Goal: Task Accomplishment & Management: Manage account settings

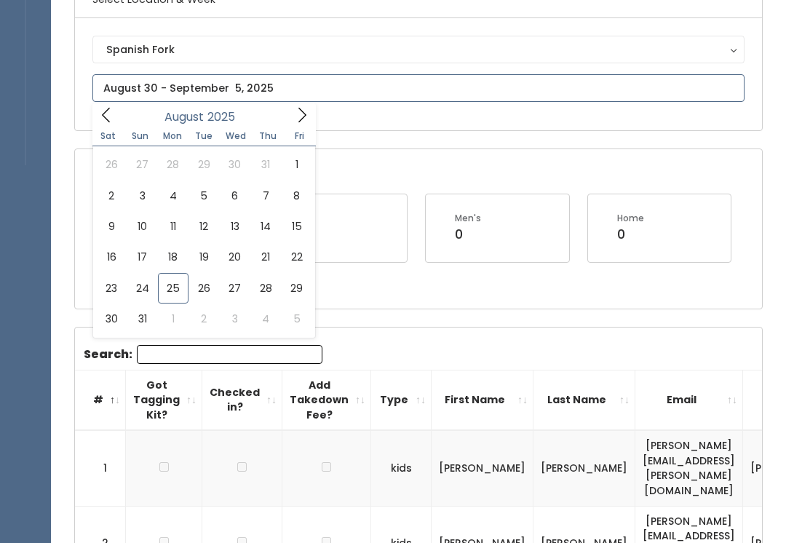
type input "August 30 to September 5"
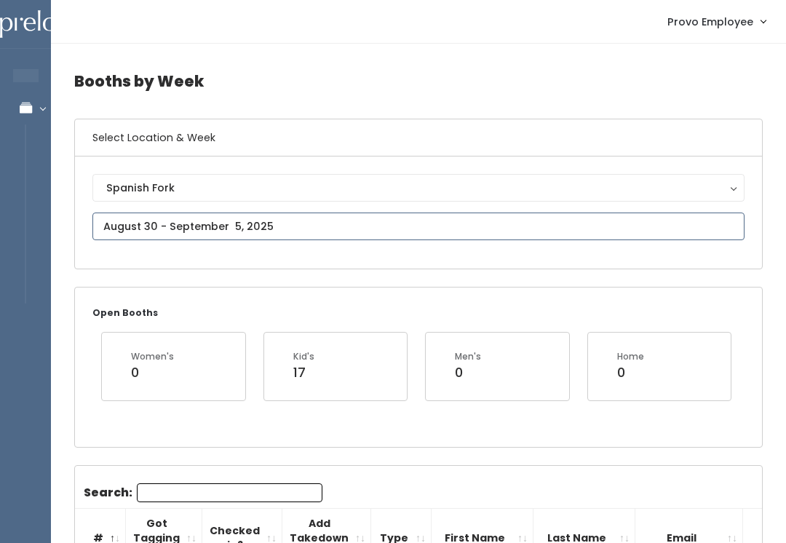
click at [319, 224] on input "text" at bounding box center [418, 227] width 652 height 28
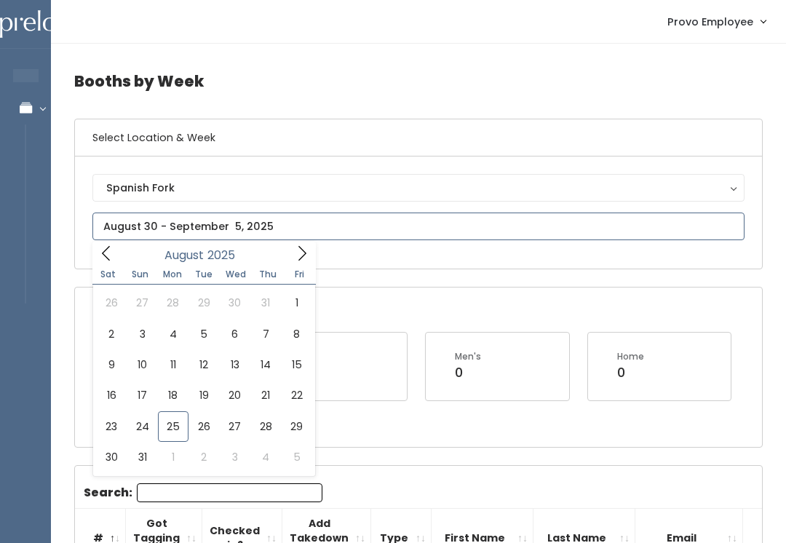
click at [299, 261] on icon at bounding box center [302, 253] width 16 height 16
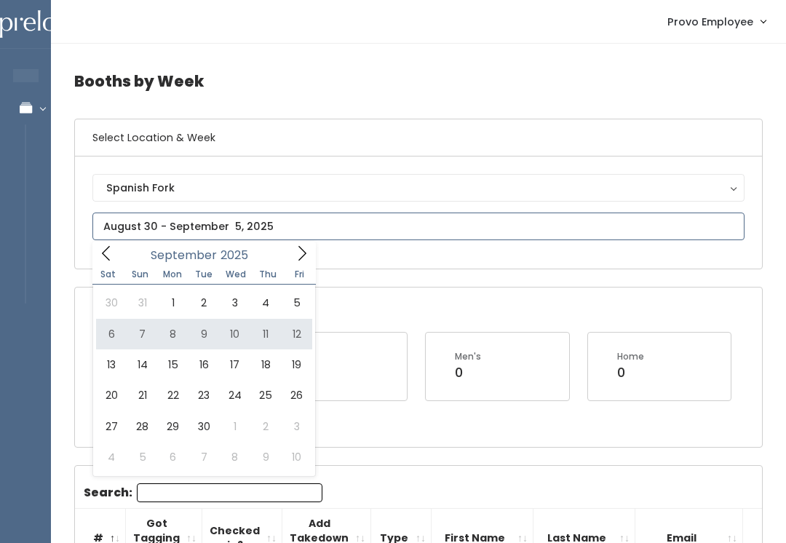
type input "September 6 to September 12"
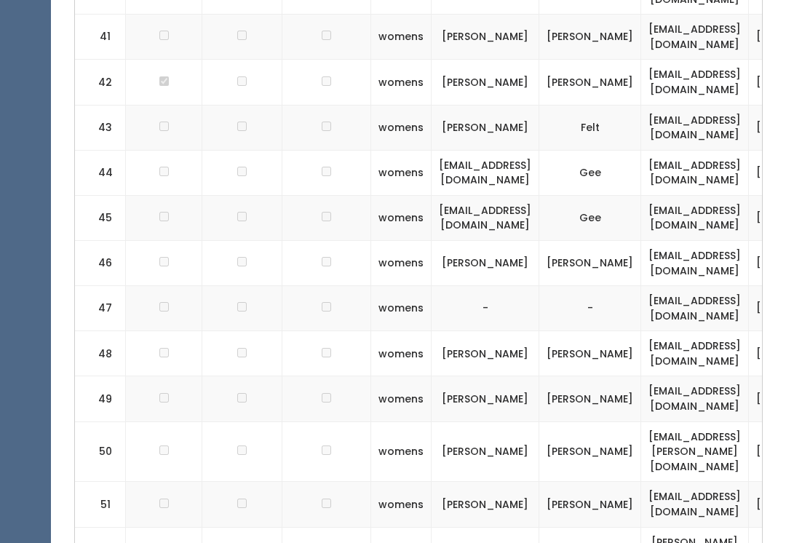
scroll to position [2200, 0]
click at [153, 482] on td at bounding box center [164, 504] width 76 height 45
click at [154, 482] on td at bounding box center [164, 504] width 76 height 45
click at [170, 482] on td at bounding box center [164, 504] width 76 height 45
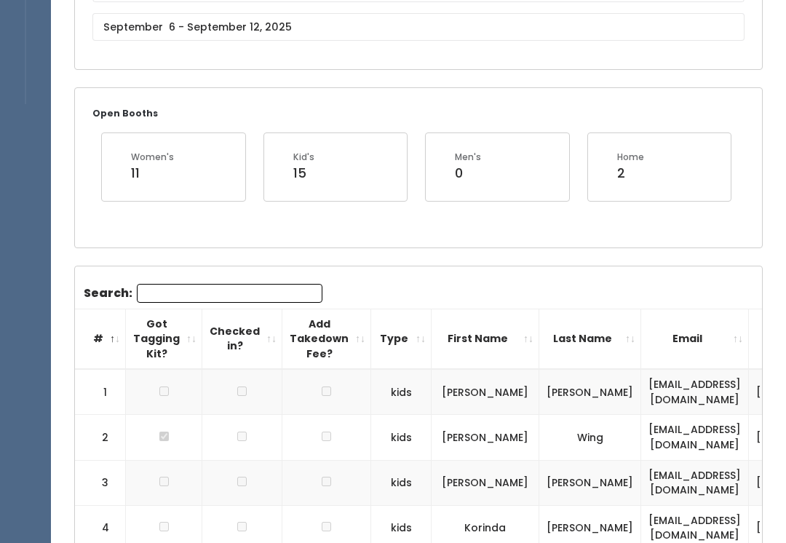
scroll to position [0, 0]
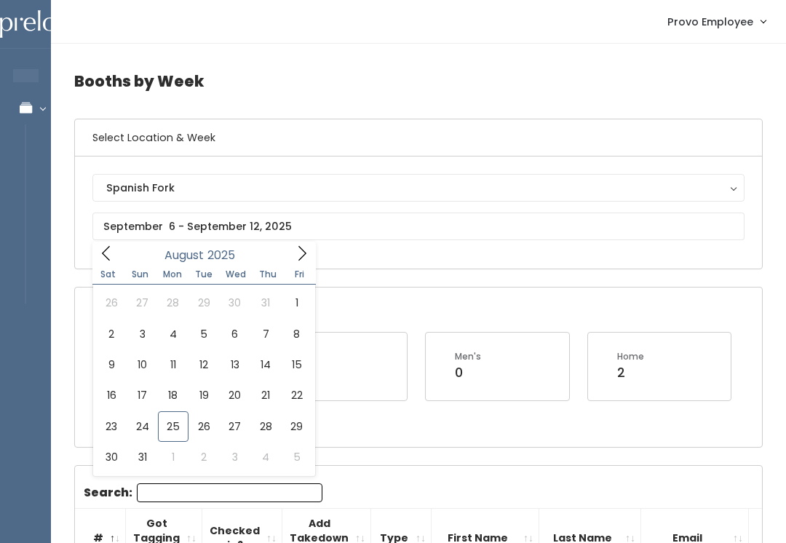
click at [213, 182] on div "Spanish Fork" at bounding box center [418, 188] width 625 height 16
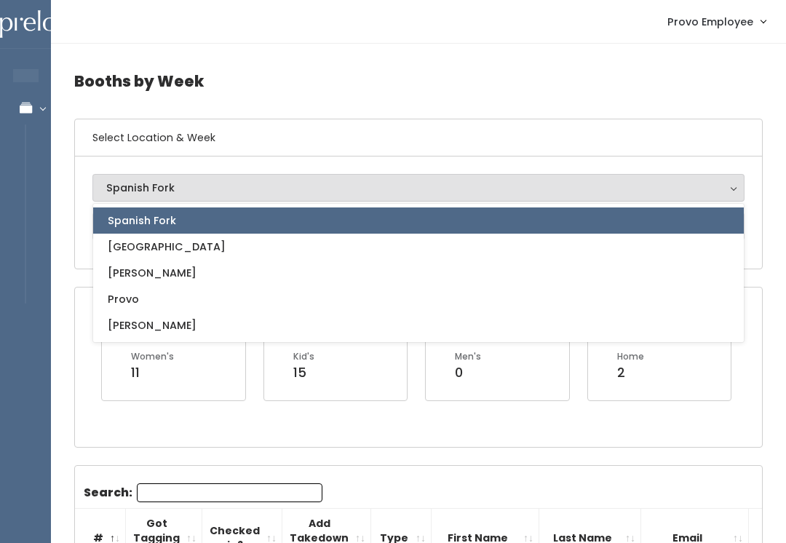
click at [234, 187] on div "Spanish Fork" at bounding box center [418, 188] width 625 height 16
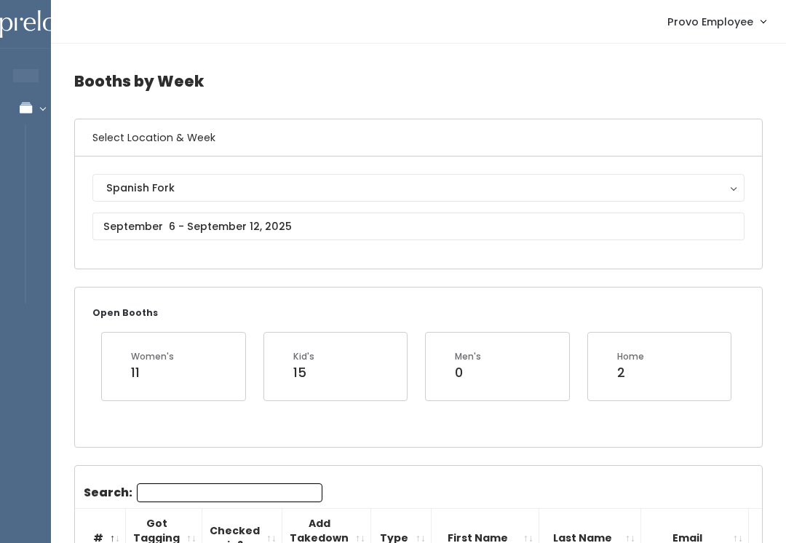
click at [242, 194] on div "Spanish Fork" at bounding box center [418, 188] width 625 height 16
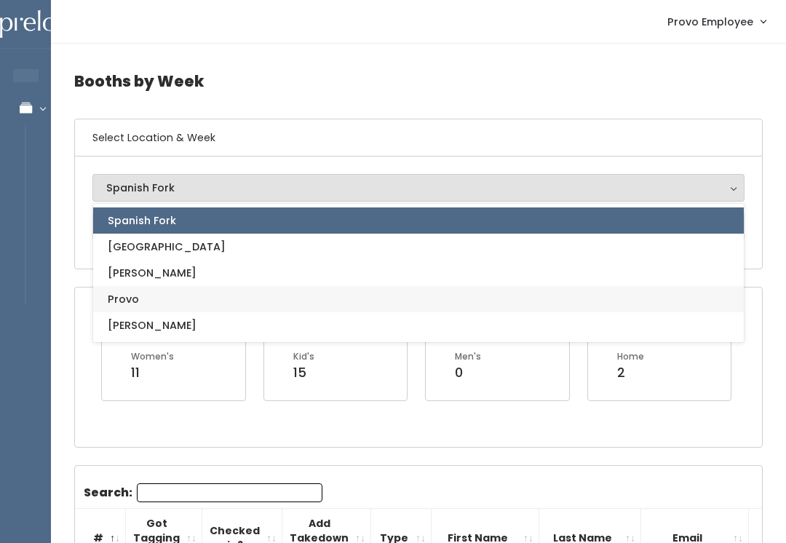
click at [187, 295] on link "Provo" at bounding box center [418, 299] width 651 height 26
select select "1"
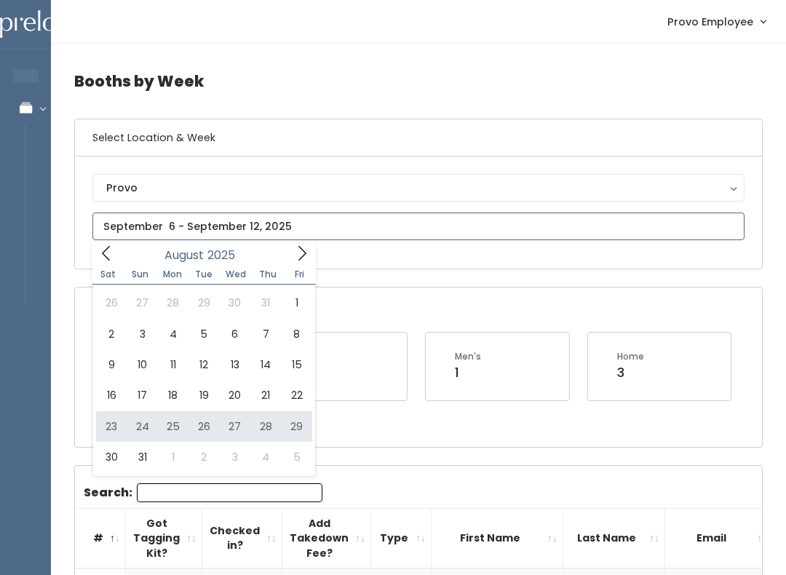
type input "[DATE] to [DATE]"
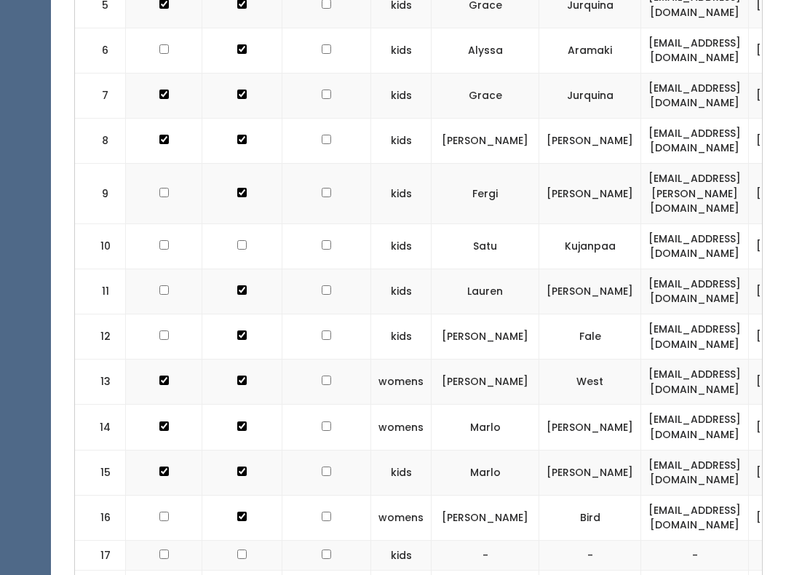
scroll to position [721, 0]
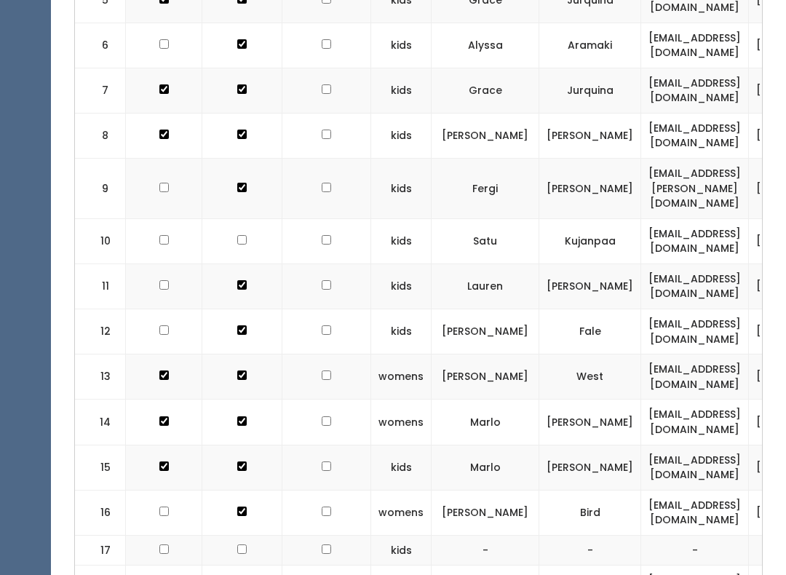
click at [153, 219] on td at bounding box center [164, 241] width 76 height 45
checkbox input "true"
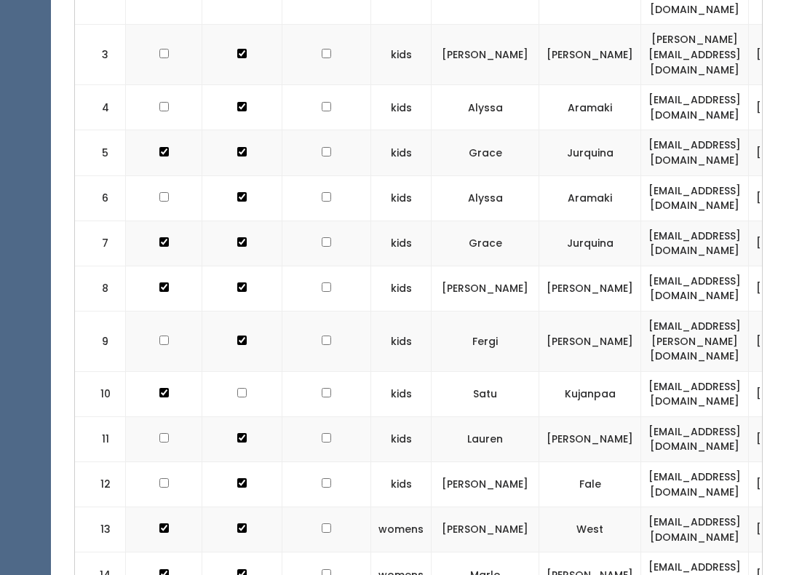
scroll to position [621, 0]
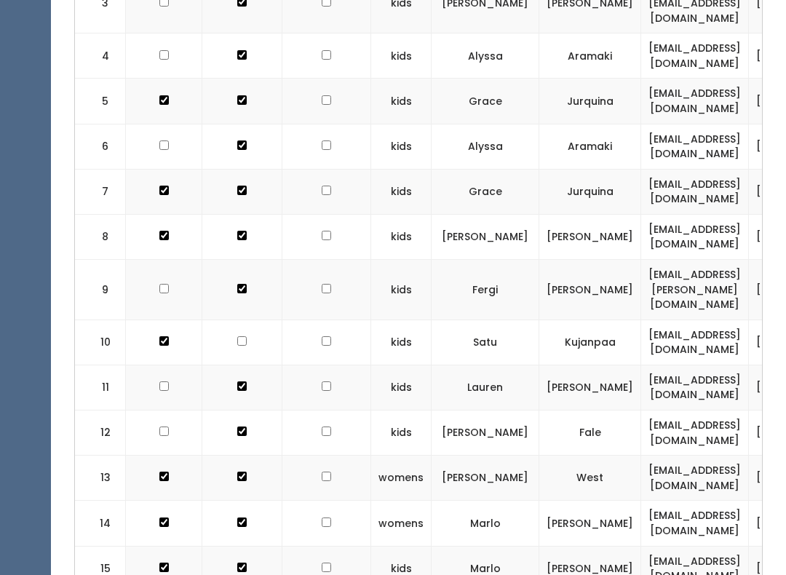
checkbox input "true"
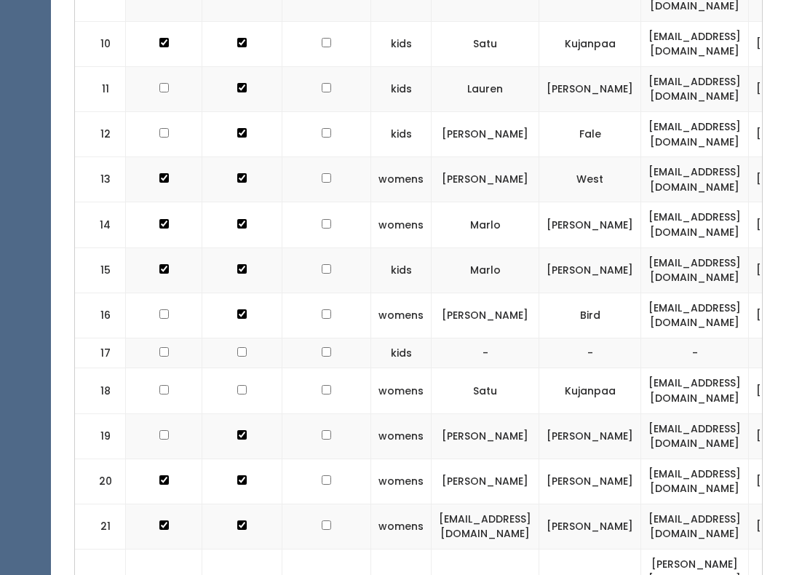
checkbox input "true"
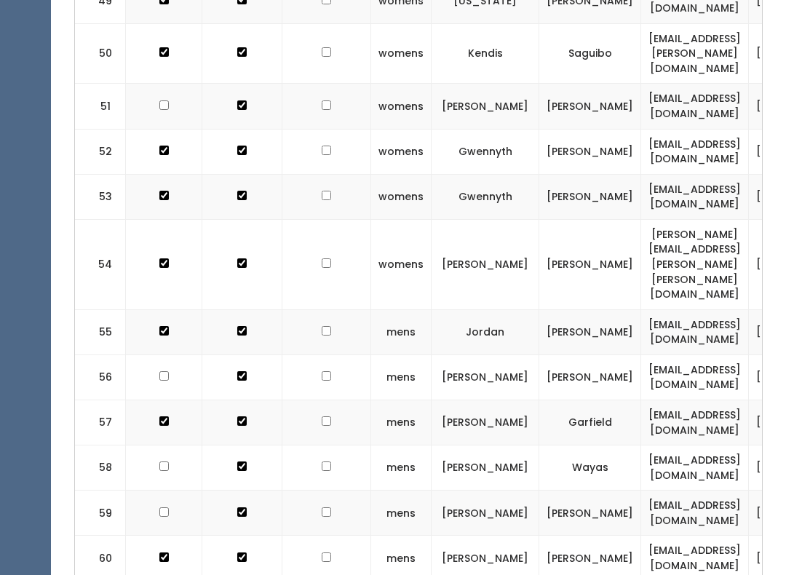
scroll to position [2877, 0]
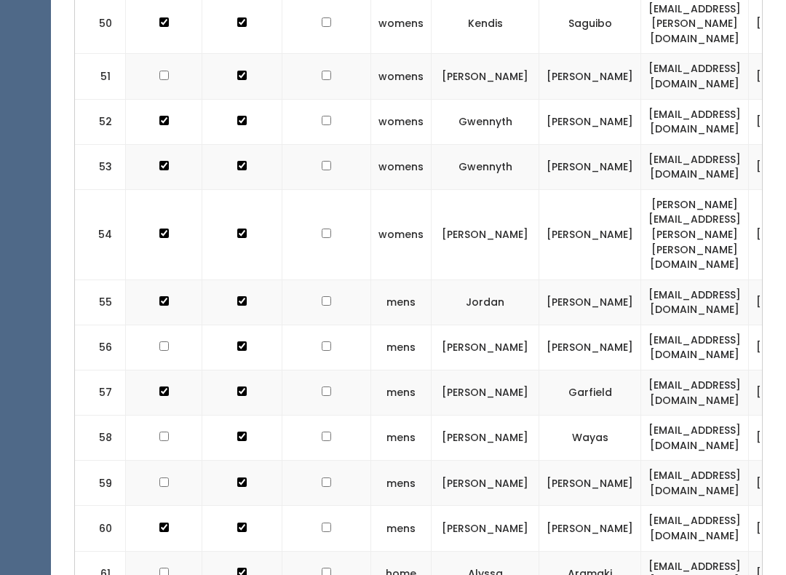
checkbox input "true"
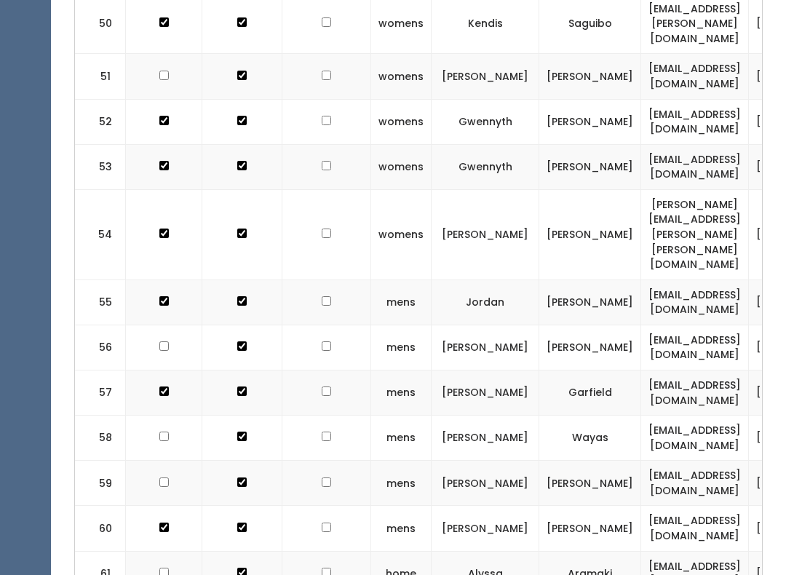
checkbox input "true"
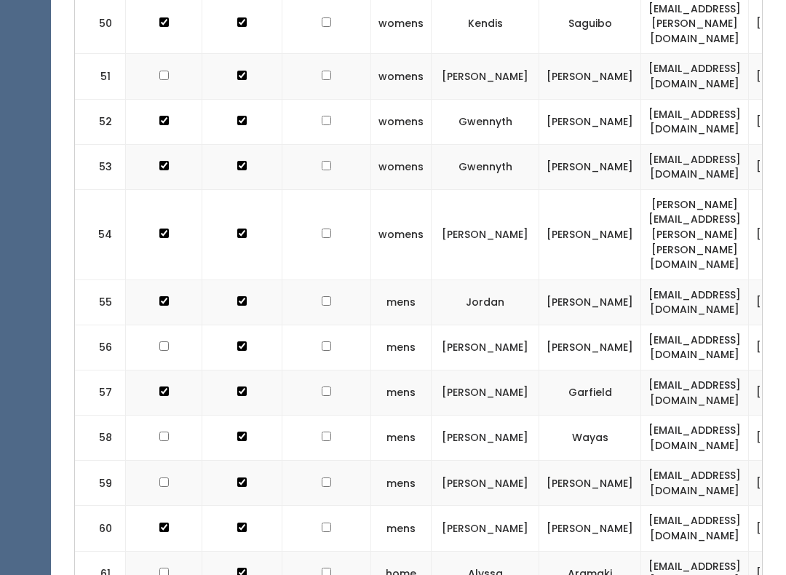
checkbox input "true"
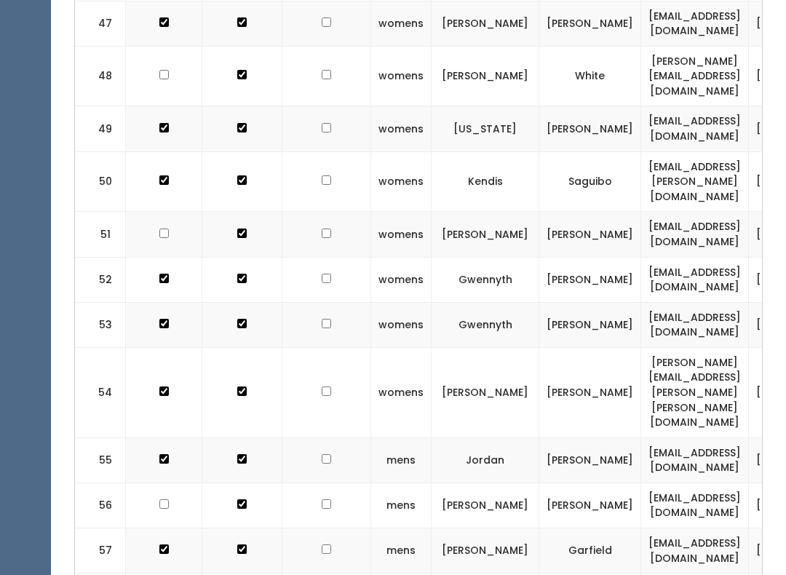
scroll to position [2708, 0]
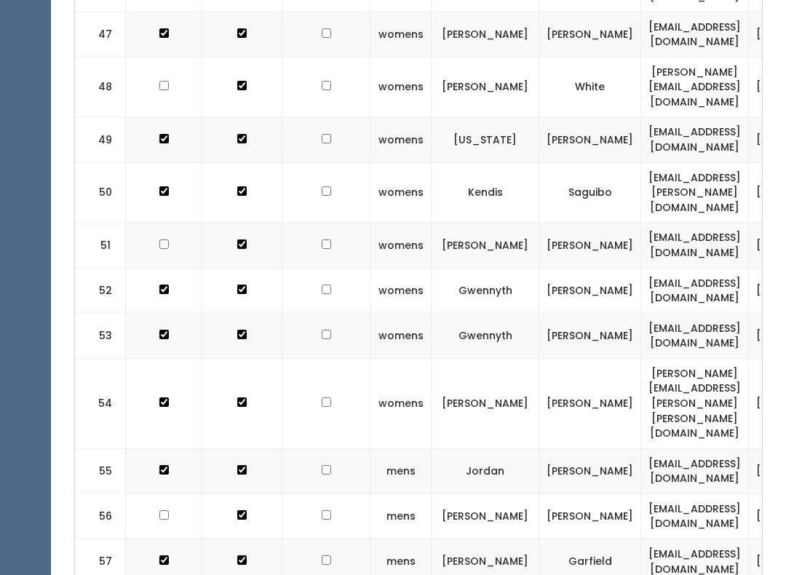
checkbox input "true"
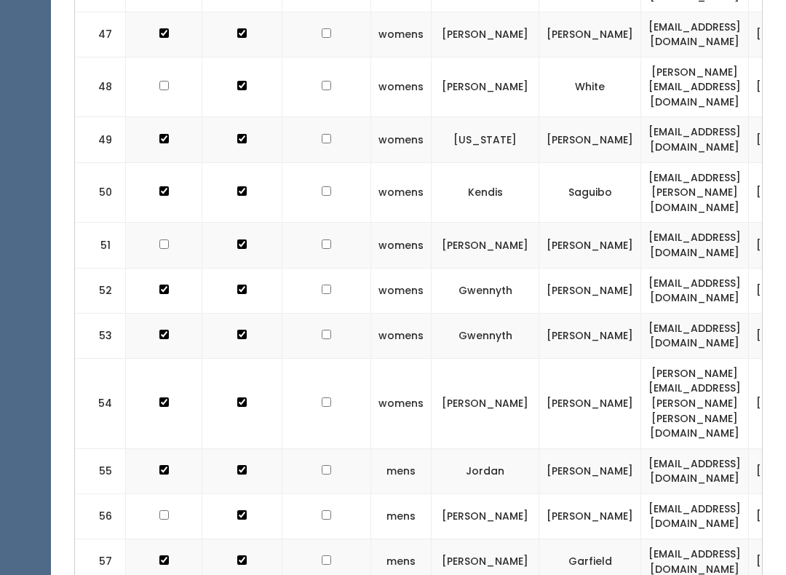
checkbox input "true"
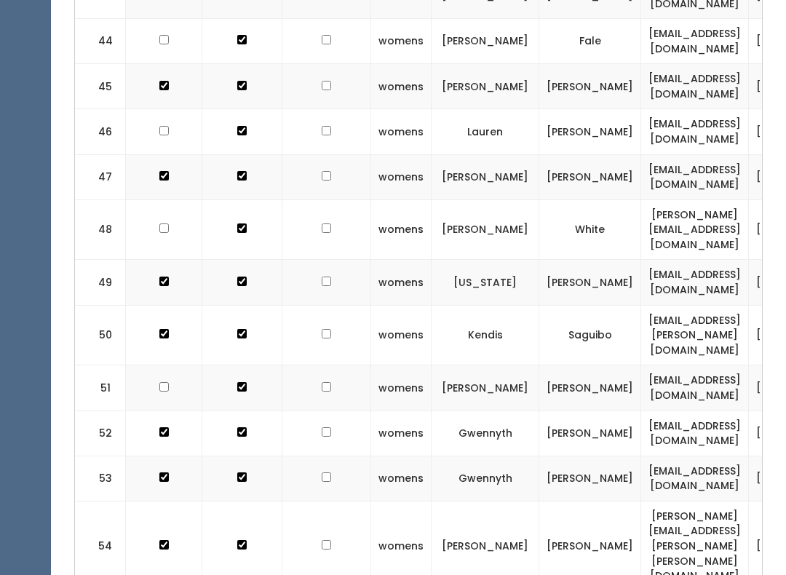
scroll to position [2562, 0]
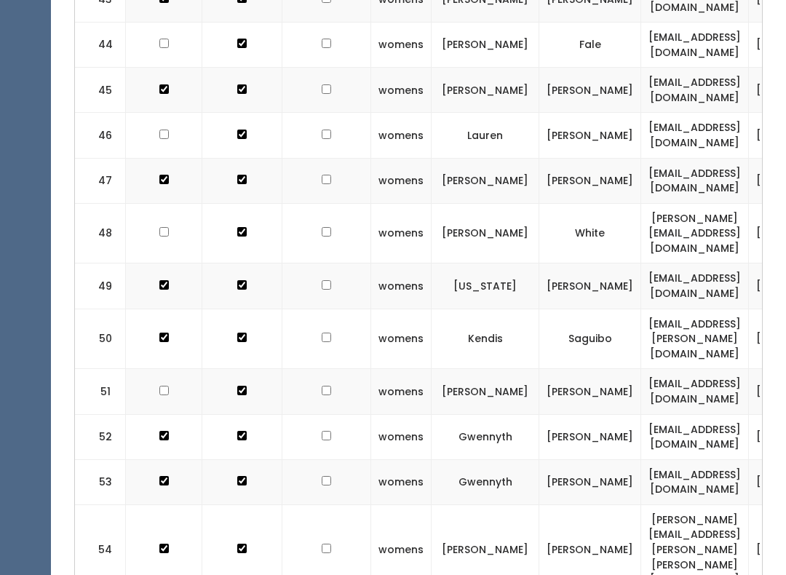
checkbox input "true"
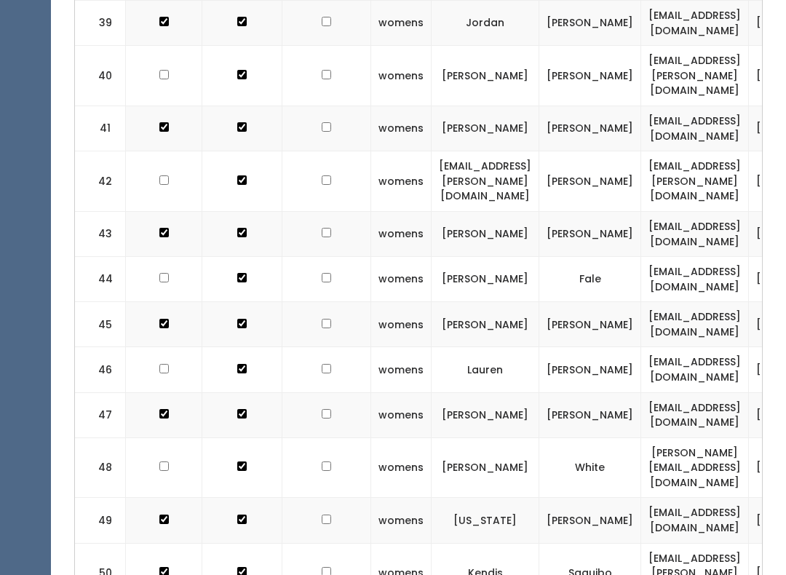
checkbox input "true"
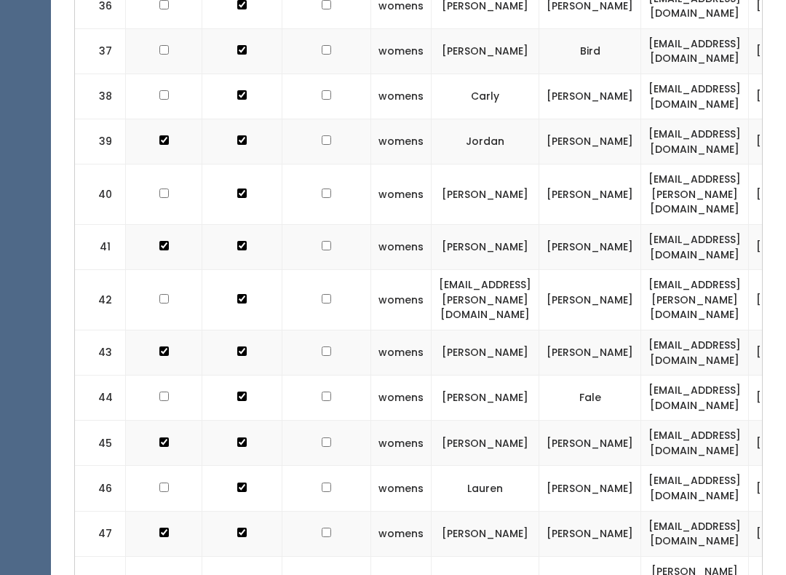
scroll to position [2208, 0]
checkbox input "true"
click at [169, 467] on td at bounding box center [164, 489] width 76 height 45
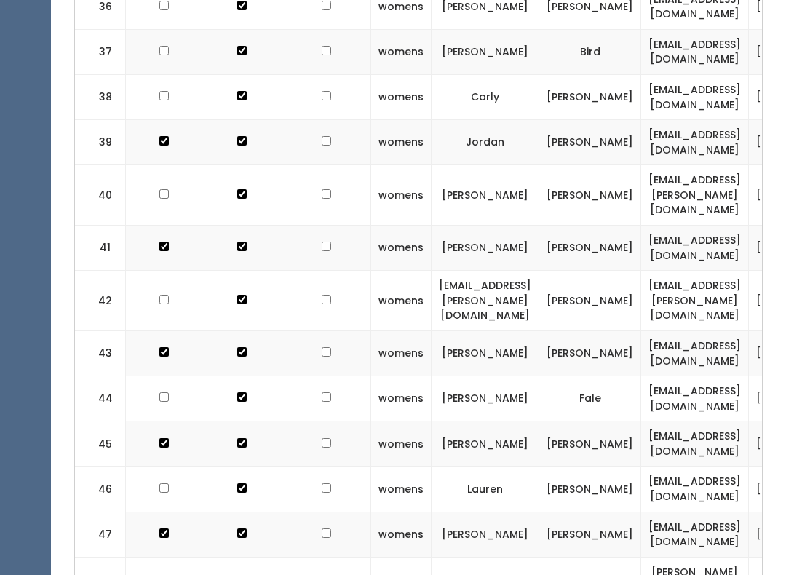
checkbox input "true"
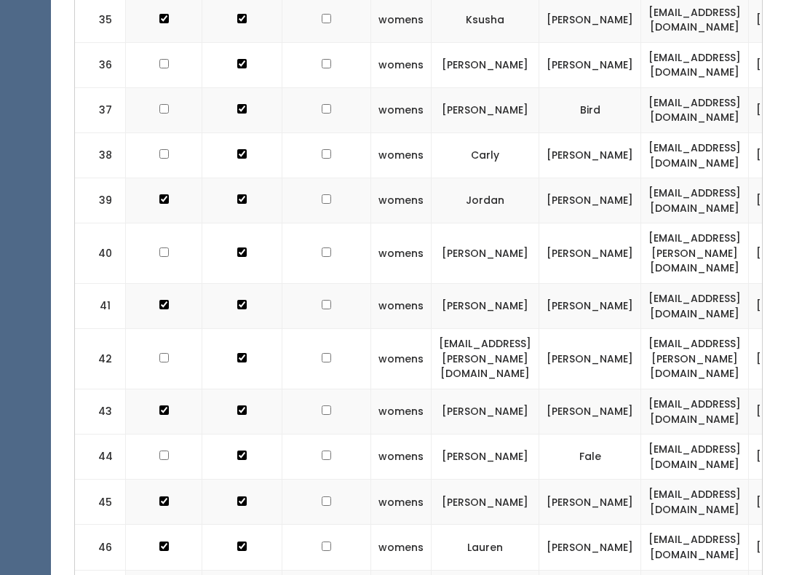
scroll to position [2065, 0]
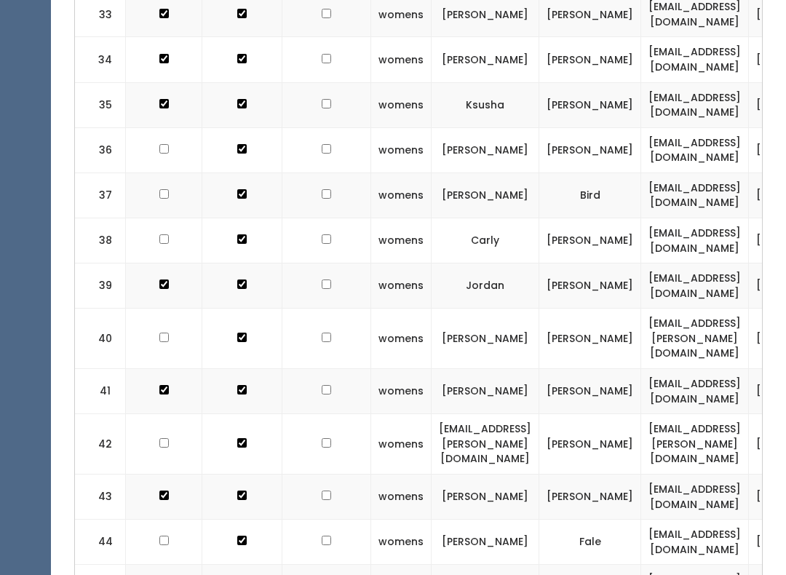
click at [161, 520] on td at bounding box center [164, 542] width 76 height 45
checkbox input "true"
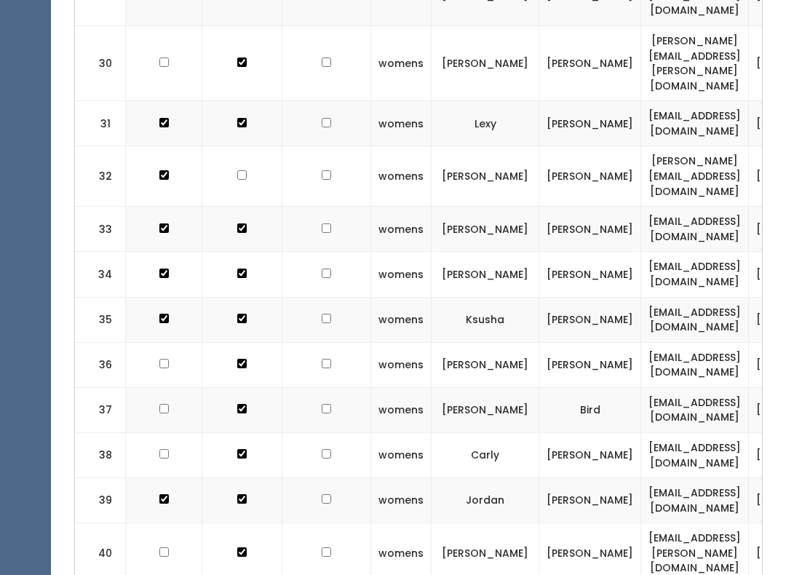
scroll to position [1848, 0]
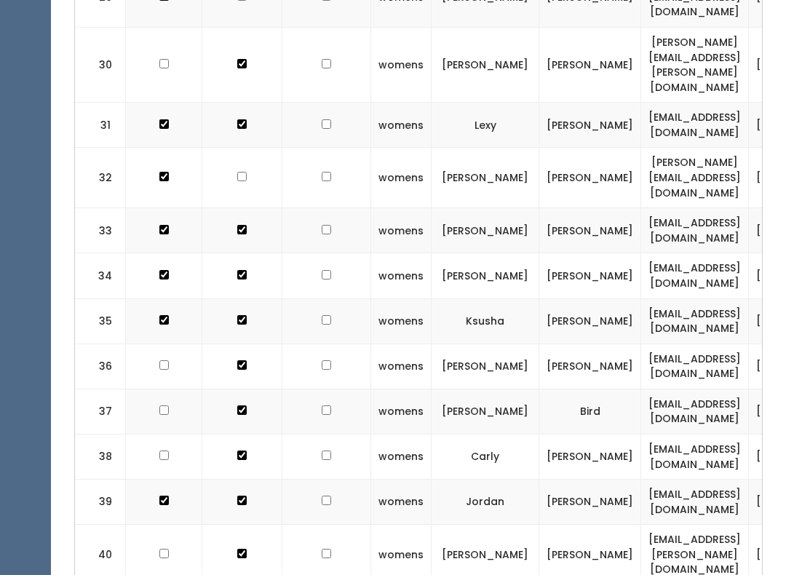
click at [165, 526] on td at bounding box center [164, 556] width 76 height 60
checkbox input "true"
click at [169, 390] on td at bounding box center [164, 412] width 76 height 45
click at [175, 344] on td at bounding box center [164, 366] width 76 height 45
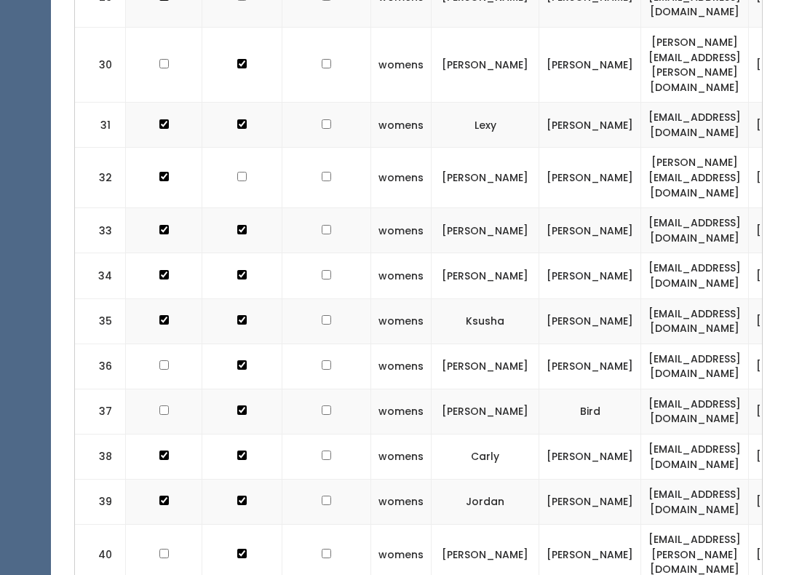
click at [170, 344] on td at bounding box center [164, 366] width 76 height 45
checkbox input "true"
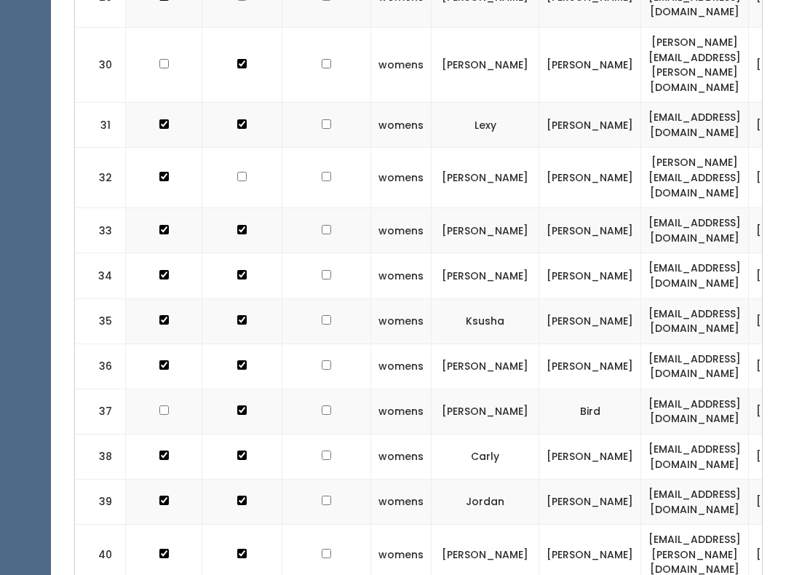
click at [151, 390] on td at bounding box center [164, 412] width 76 height 45
checkbox input "true"
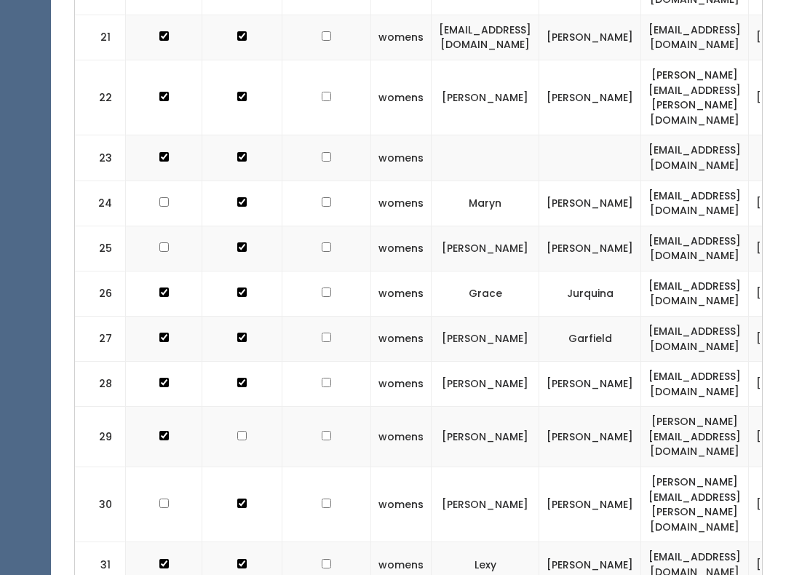
checkbox input "true"
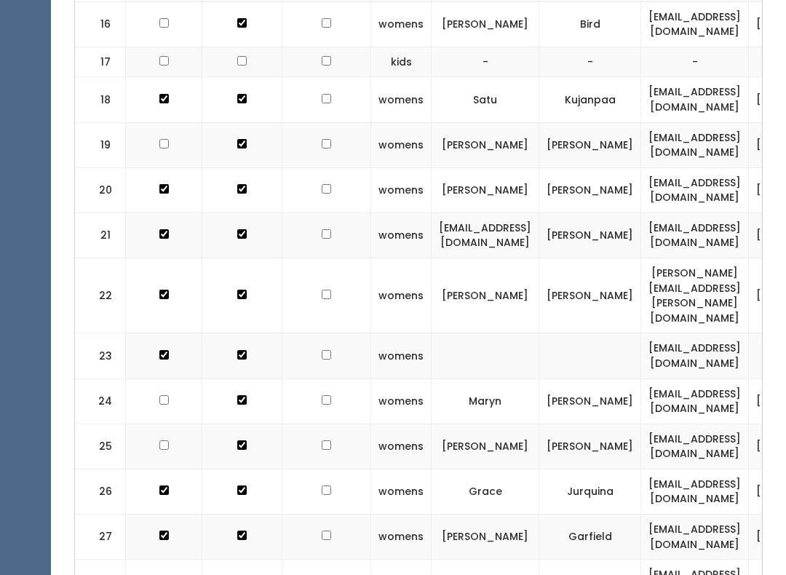
scroll to position [1205, 0]
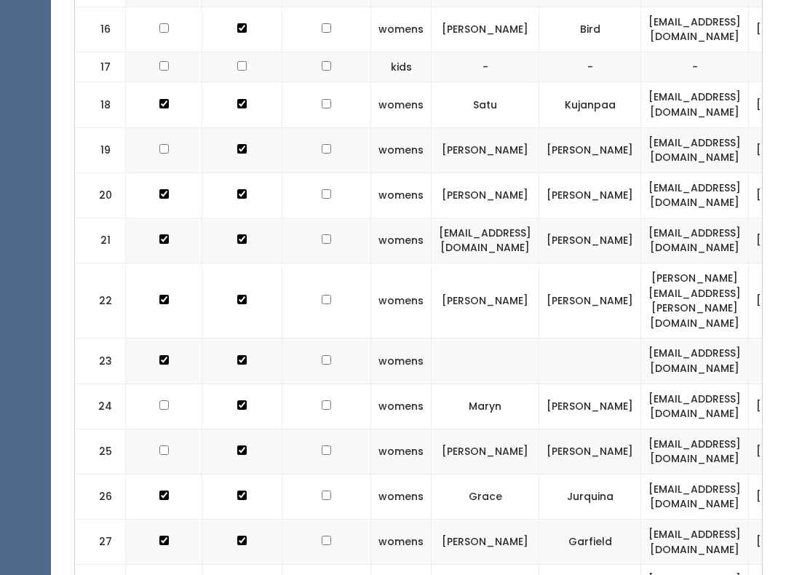
checkbox input "true"
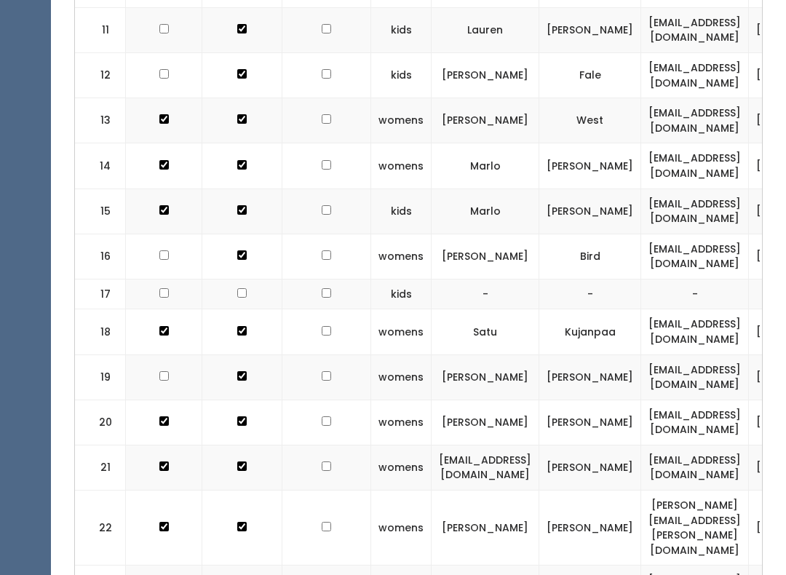
scroll to position [978, 0]
checkbox input "true"
click at [158, 280] on td at bounding box center [164, 295] width 76 height 31
click at [172, 234] on td at bounding box center [164, 256] width 76 height 45
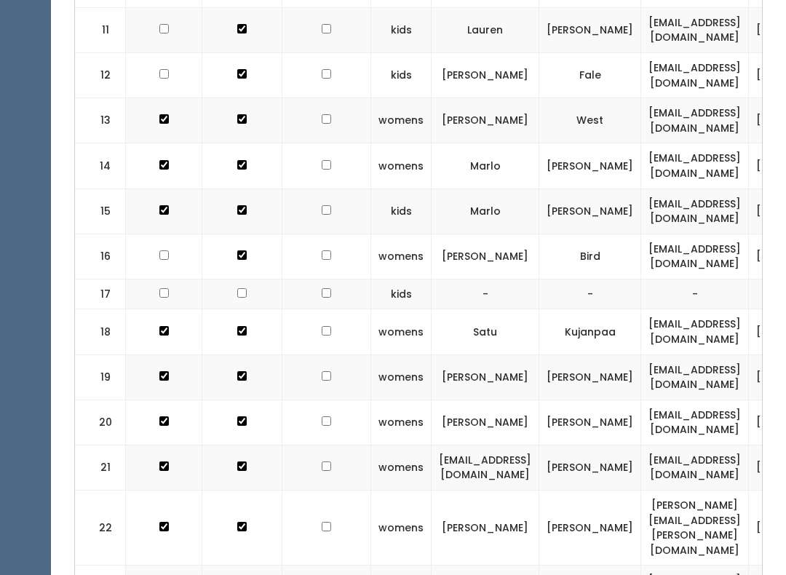
checkbox input "true"
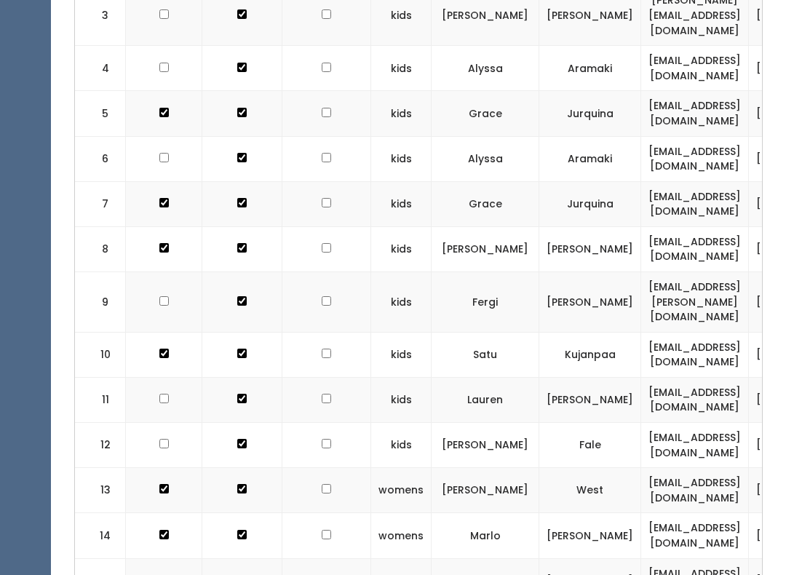
scroll to position [607, 0]
click at [157, 379] on td at bounding box center [164, 401] width 76 height 45
checkbox input "true"
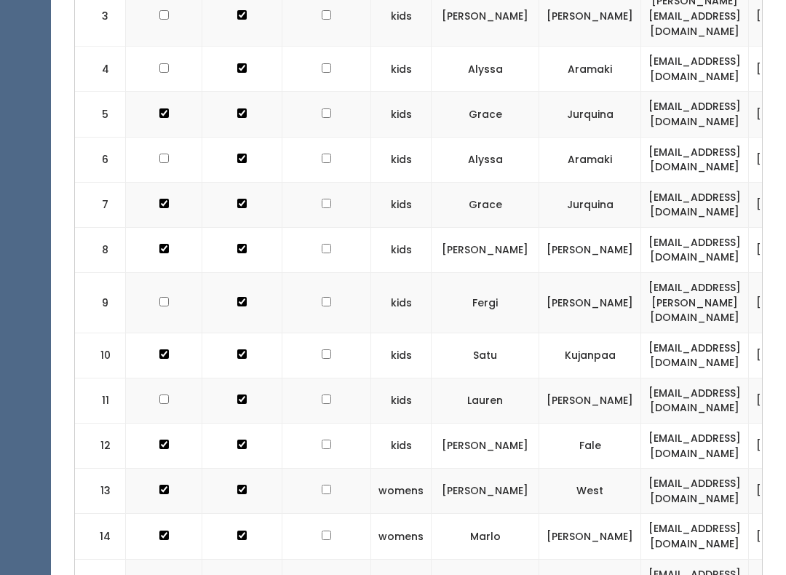
checkbox input "true"
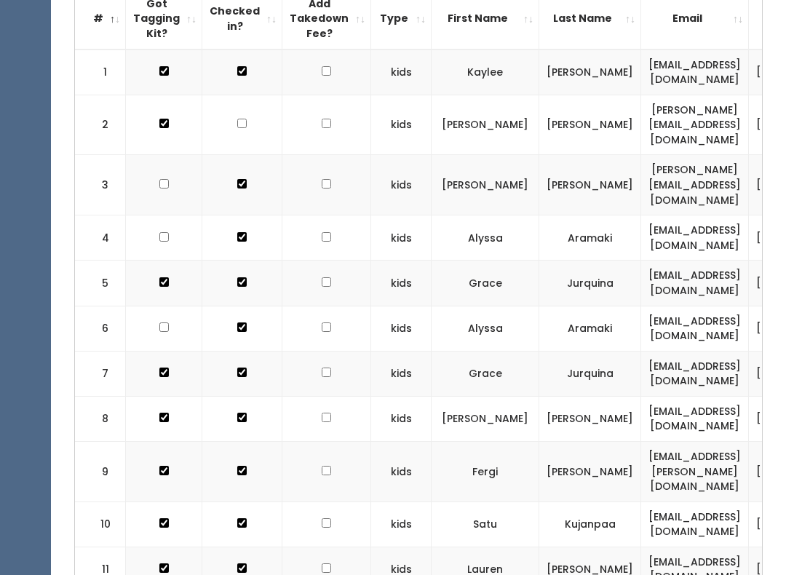
click at [162, 129] on input "checkbox" at bounding box center [163, 123] width 9 height 9
checkbox input "true"
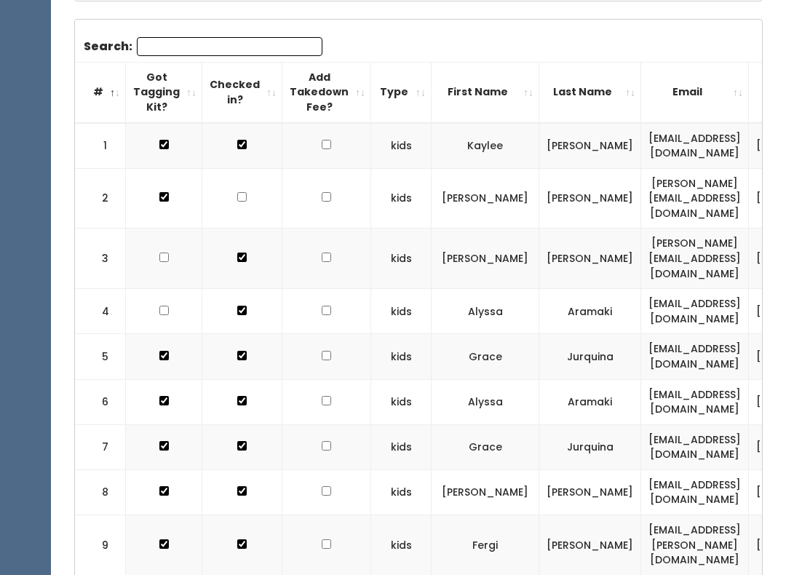
scroll to position [328, 0]
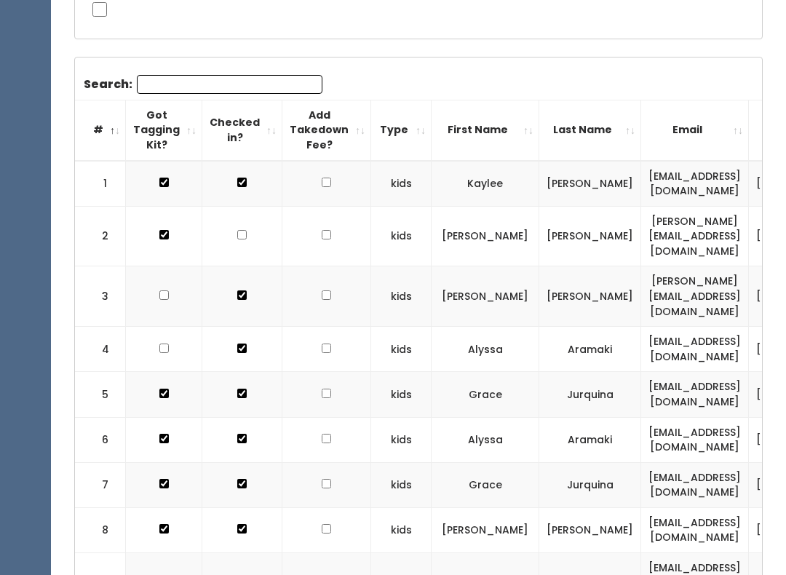
click at [166, 240] on input "checkbox" at bounding box center [163, 234] width 9 height 9
checkbox input "true"
click at [167, 266] on td at bounding box center [164, 296] width 76 height 60
click at [189, 266] on td at bounding box center [164, 296] width 76 height 60
click at [159, 187] on input "checkbox" at bounding box center [163, 182] width 9 height 9
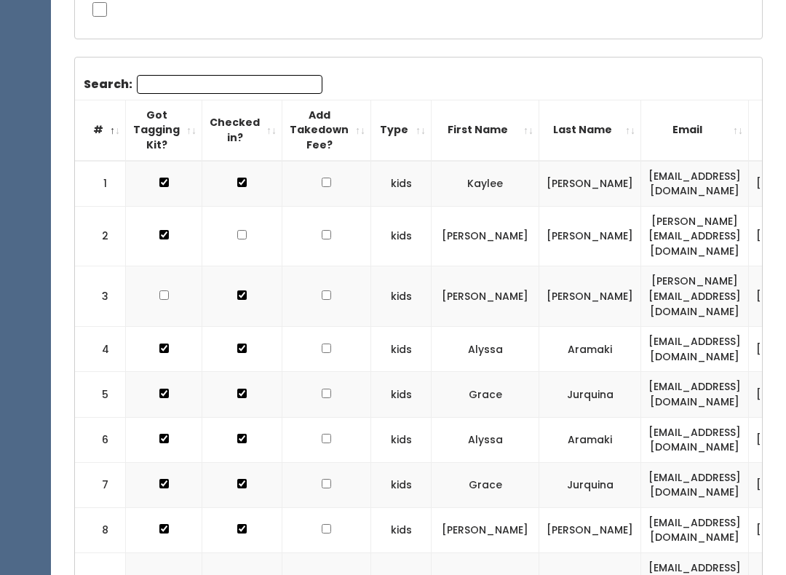
checkbox input "true"
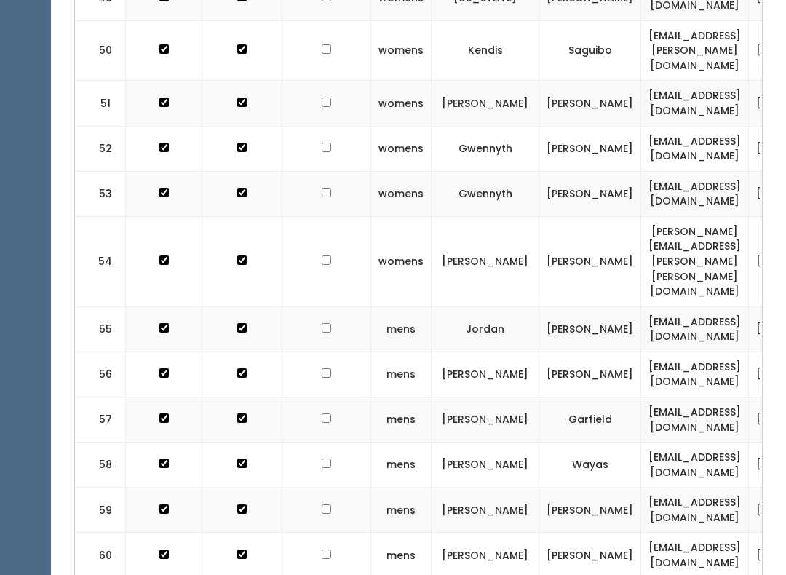
scroll to position [2851, 0]
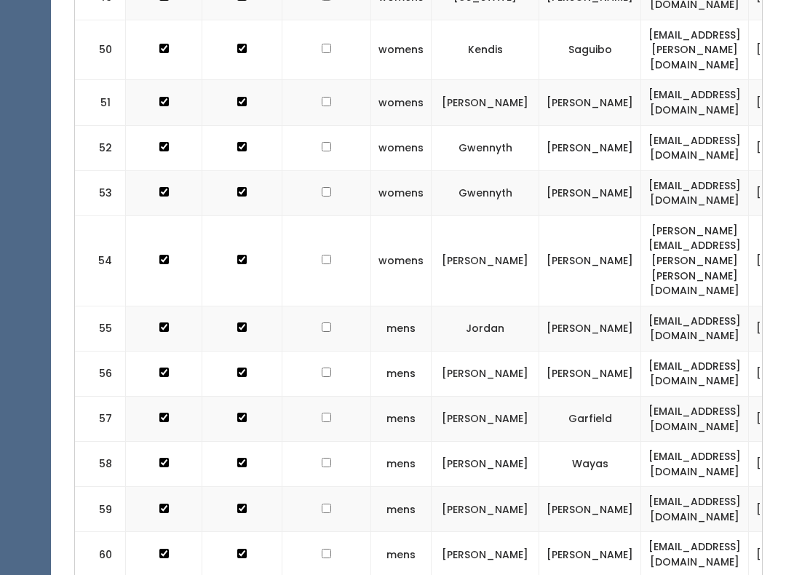
checkbox input "true"
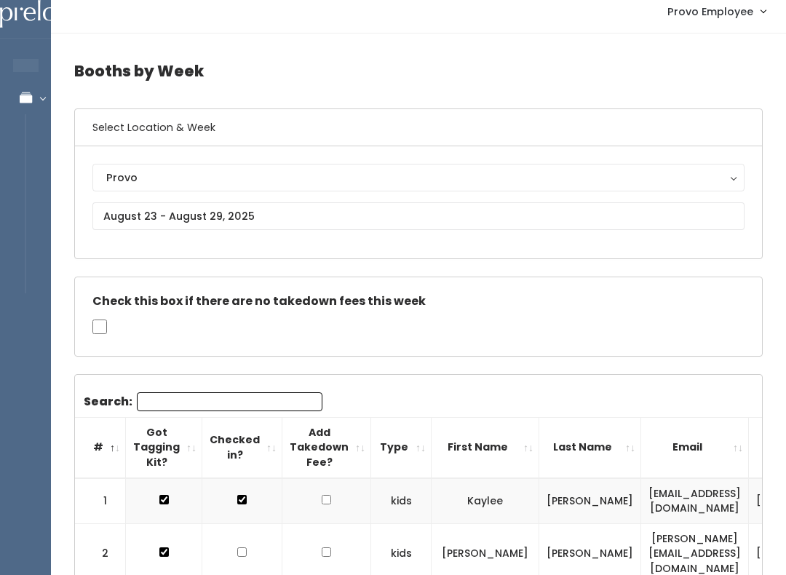
scroll to position [0, 0]
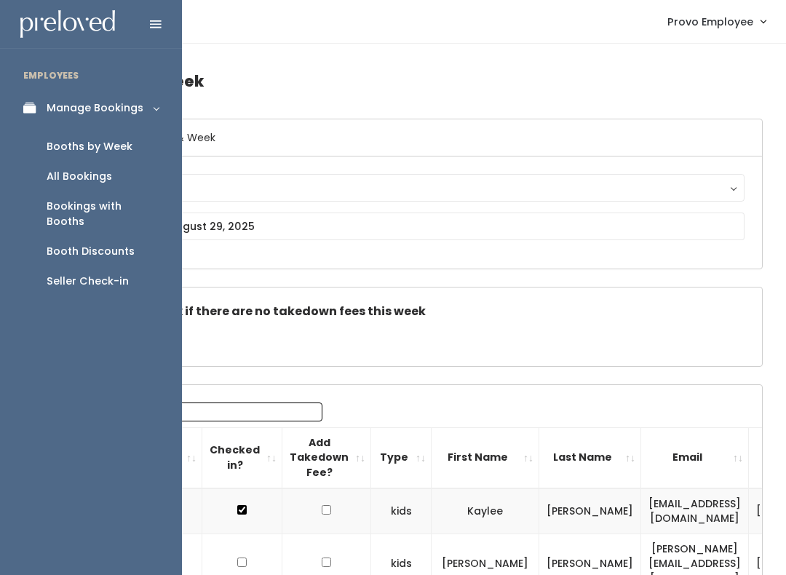
click at [35, 118] on link "Manage Bookings" at bounding box center [91, 108] width 182 height 33
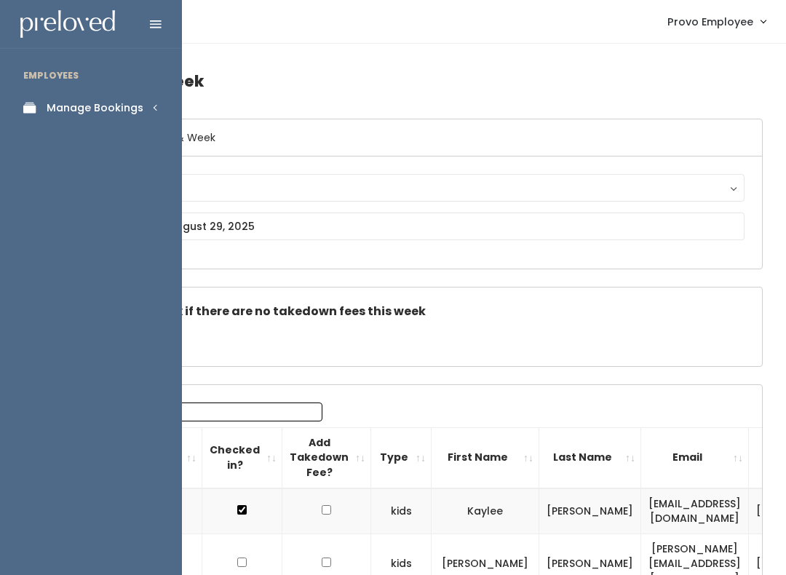
click at [150, 102] on link "Manage Bookings" at bounding box center [91, 108] width 182 height 33
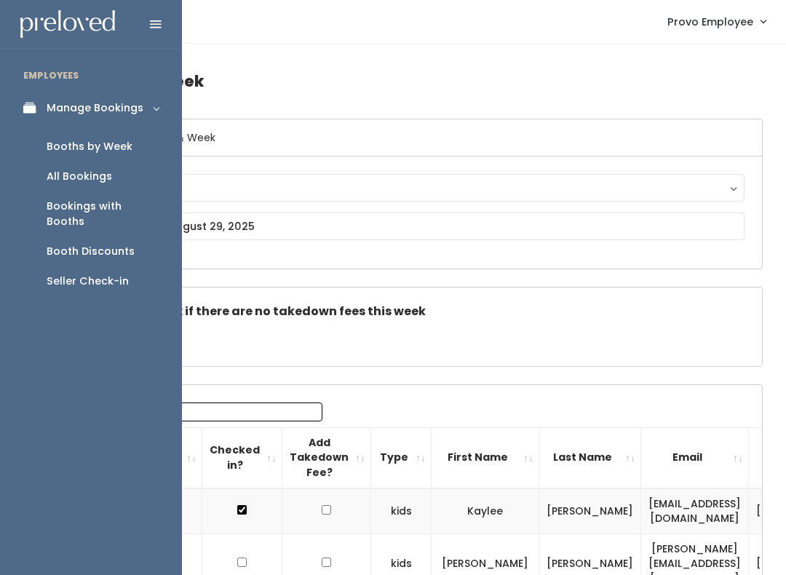
click at [83, 244] on div "Booth Discounts" at bounding box center [91, 251] width 88 height 15
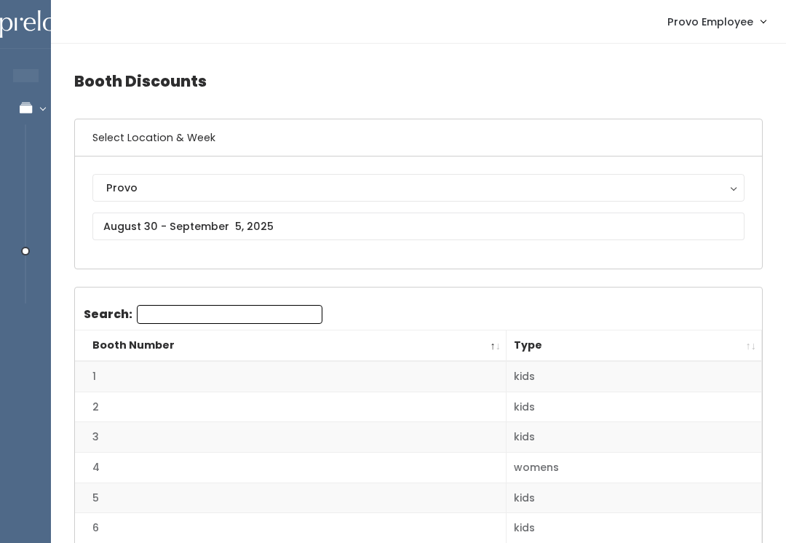
click at [248, 313] on input "Search:" at bounding box center [230, 314] width 186 height 19
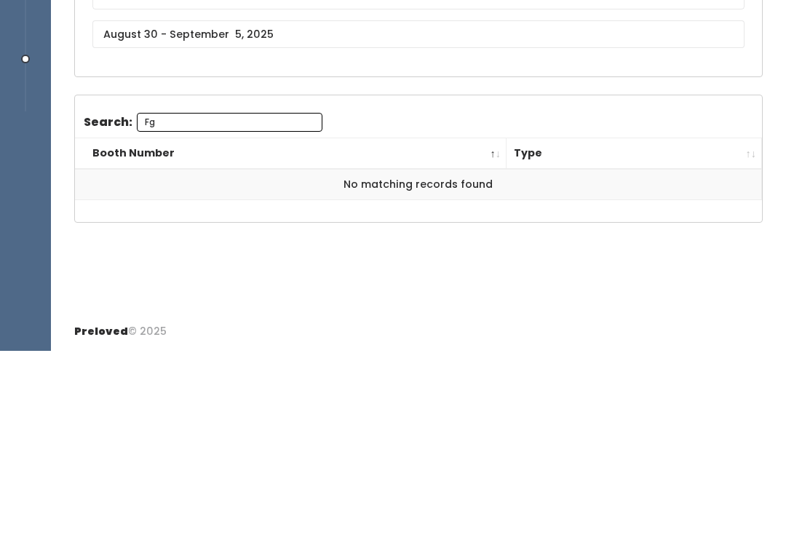
type input "F"
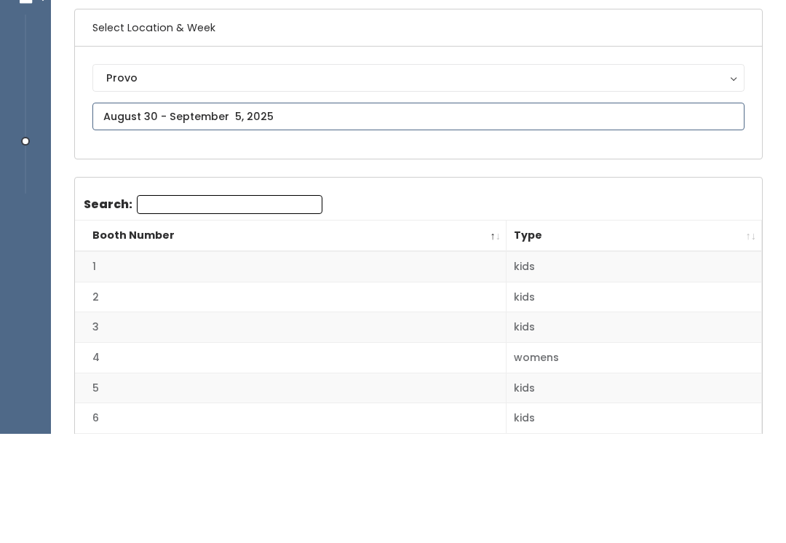
click at [436, 213] on input "text" at bounding box center [418, 227] width 652 height 28
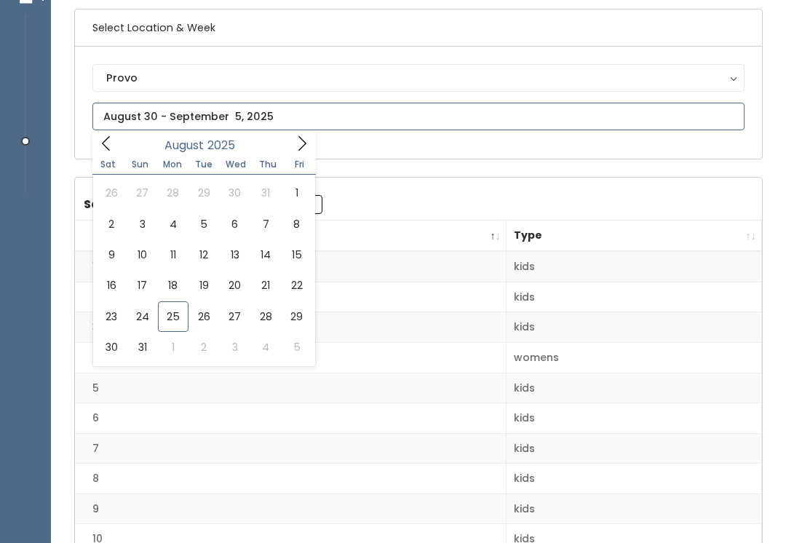
scroll to position [110, 0]
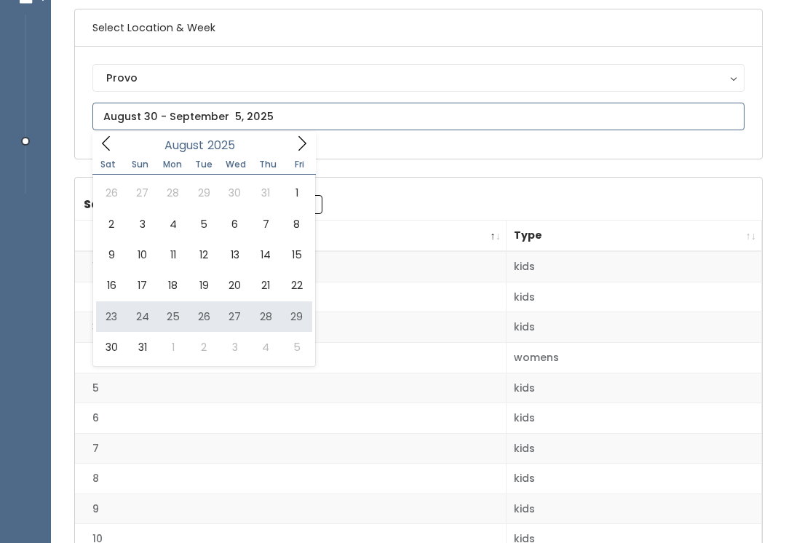
type input "August 23 to August 29"
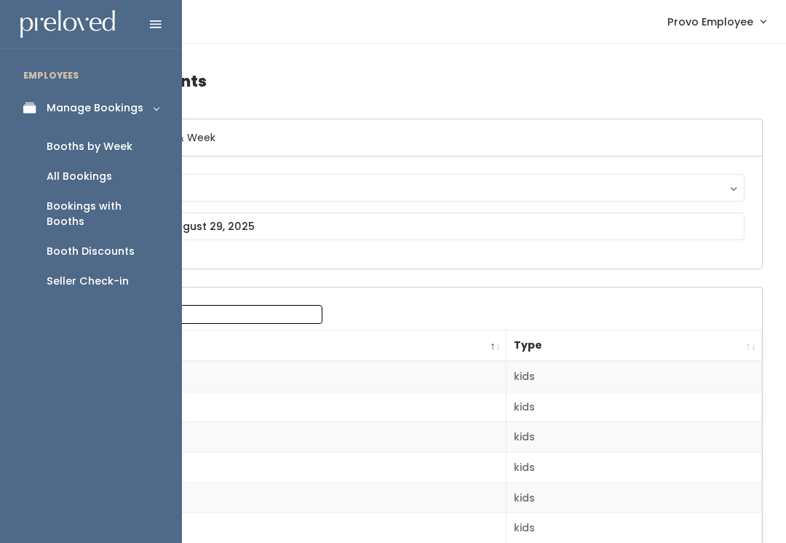
click at [96, 210] on div "Bookings with Booths" at bounding box center [103, 214] width 112 height 31
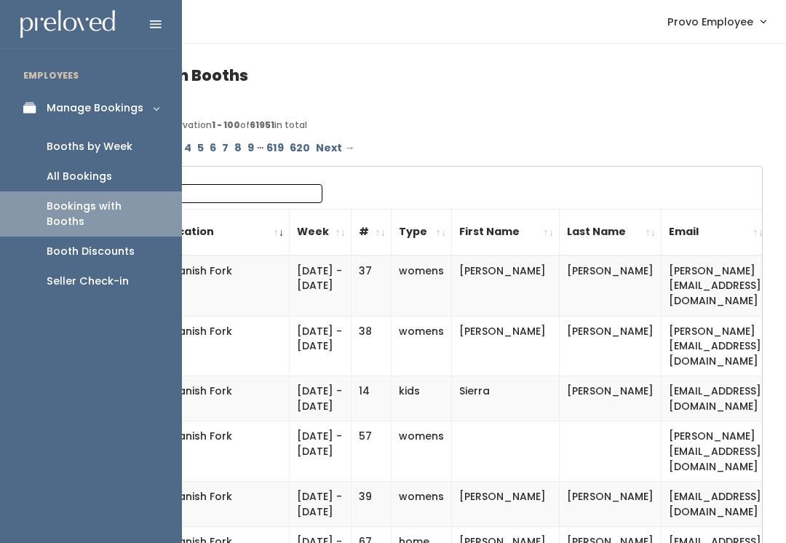
click at [92, 149] on div "Booths by Week" at bounding box center [90, 146] width 86 height 15
